Goal: Task Accomplishment & Management: Manage account settings

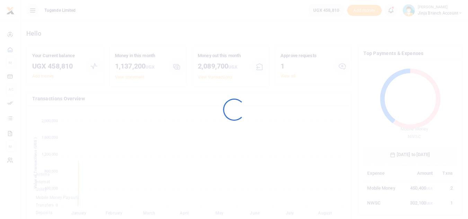
scroll to position [92, 88]
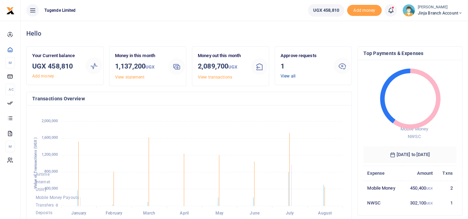
click at [285, 74] on link "View all" at bounding box center [288, 76] width 15 height 5
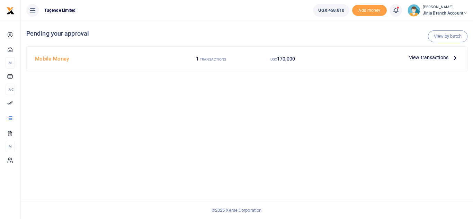
click at [453, 58] on icon at bounding box center [455, 58] width 8 height 8
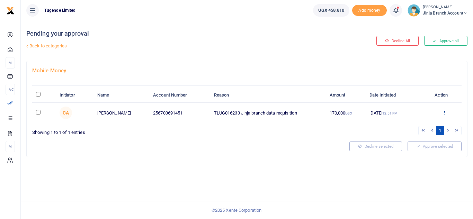
click at [445, 112] on icon at bounding box center [444, 112] width 5 height 5
click at [424, 140] on link "Decline" at bounding box center [419, 140] width 55 height 10
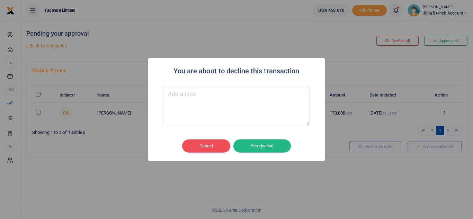
click at [246, 102] on textarea "Type your message here" at bounding box center [236, 105] width 147 height 39
type textarea "wrong"
click at [264, 140] on button "Yes decline" at bounding box center [261, 146] width 57 height 13
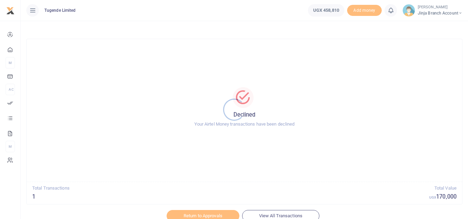
click at [454, 12] on div at bounding box center [234, 109] width 468 height 219
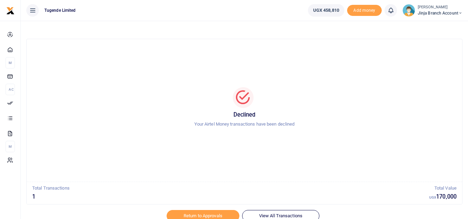
click at [442, 13] on span "Jinja branch account" at bounding box center [440, 13] width 45 height 6
click at [431, 25] on link "Switch accounts" at bounding box center [435, 25] width 55 height 10
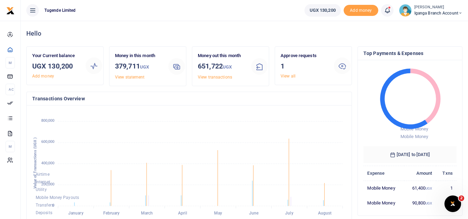
click at [286, 77] on div at bounding box center [234, 109] width 468 height 219
click at [287, 77] on link "View all" at bounding box center [288, 76] width 15 height 5
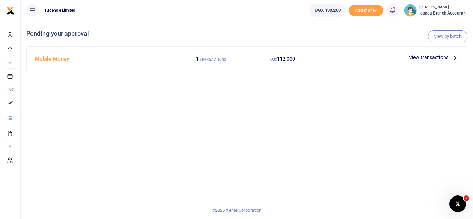
click at [453, 60] on icon at bounding box center [455, 58] width 8 height 8
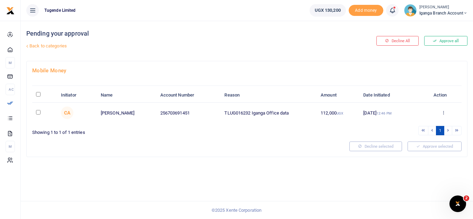
click at [445, 112] on icon at bounding box center [443, 112] width 5 height 5
click at [419, 140] on link "Decline" at bounding box center [418, 140] width 55 height 10
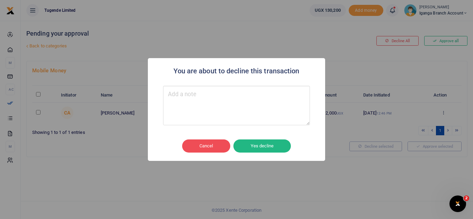
click at [276, 113] on textarea "Type your message here" at bounding box center [236, 105] width 147 height 39
type textarea "wrong"
click at [276, 143] on button "Yes decline" at bounding box center [261, 146] width 57 height 13
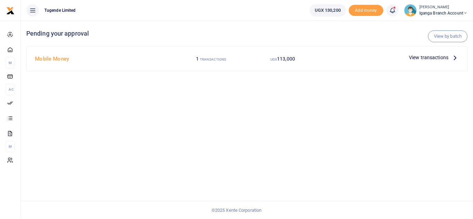
click at [454, 57] on icon at bounding box center [455, 58] width 8 height 8
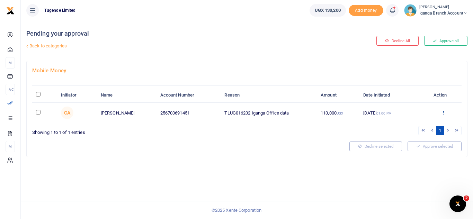
click at [443, 110] on icon at bounding box center [443, 112] width 5 height 5
click at [417, 125] on link "Approve" at bounding box center [418, 124] width 55 height 10
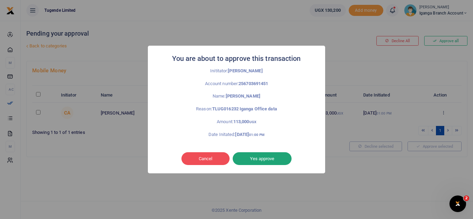
click at [264, 159] on button "Yes approve" at bounding box center [262, 158] width 59 height 13
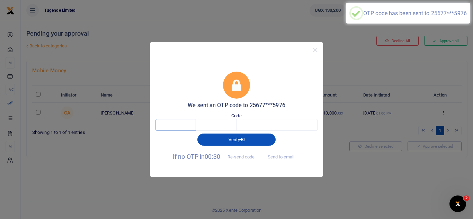
click at [185, 123] on input "text" at bounding box center [175, 125] width 41 height 12
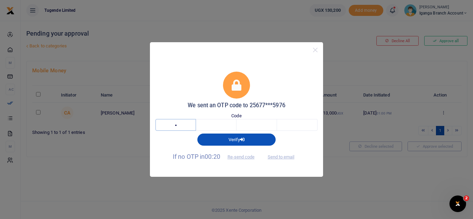
type input "7"
type input "8"
type input "2"
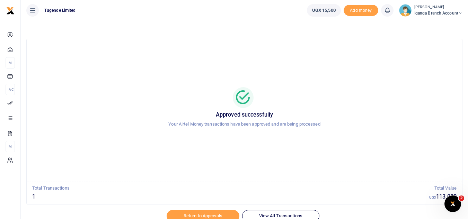
click at [459, 15] on icon at bounding box center [460, 13] width 4 height 5
click at [428, 26] on link "Switch accounts" at bounding box center [435, 25] width 55 height 10
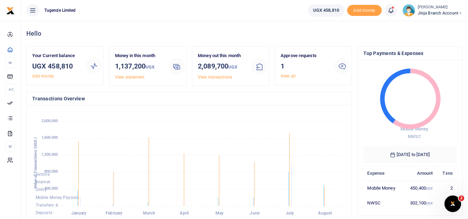
click at [287, 78] on link "View all" at bounding box center [288, 76] width 15 height 5
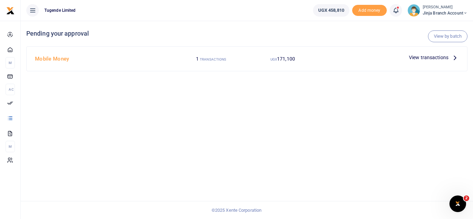
click at [452, 56] on icon at bounding box center [455, 58] width 8 height 8
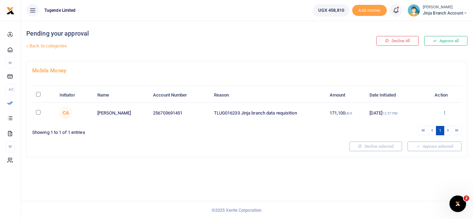
click at [444, 112] on icon at bounding box center [444, 112] width 5 height 5
click at [413, 122] on link "Approve" at bounding box center [419, 124] width 55 height 10
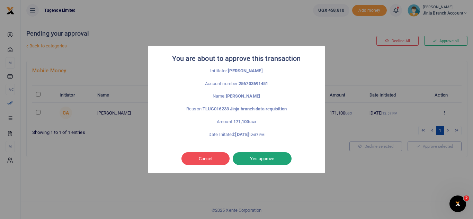
click at [259, 157] on button "Yes approve" at bounding box center [262, 158] width 59 height 13
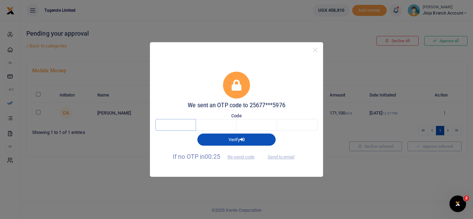
click at [181, 123] on input "text" at bounding box center [175, 125] width 41 height 12
type input "3"
type input "5"
type input "9"
type input "2"
